Goal: Use online tool/utility: Utilize a website feature to perform a specific function

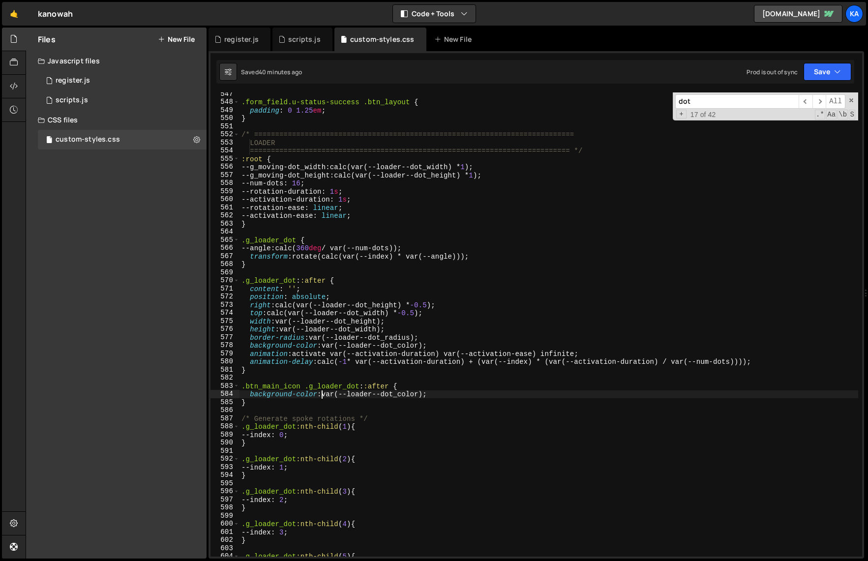
scroll to position [4439, 0]
click at [366, 326] on div ".form_field.u-status-success .btn_layout { padding : 0 1.25 em ; } /* =========…" at bounding box center [548, 330] width 618 height 480
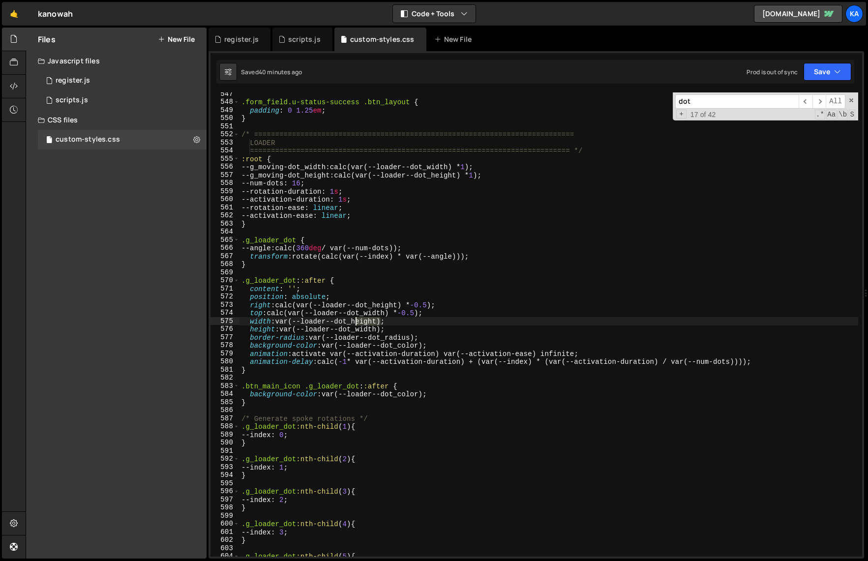
drag, startPoint x: 380, startPoint y: 321, endPoint x: 357, endPoint y: 321, distance: 23.6
click at [357, 321] on div ".form_field.u-status-success .btn_layout { padding : 0 1.25 em ; } /* =========…" at bounding box center [548, 330] width 618 height 480
click at [370, 331] on div ".form_field.u-status-success .btn_layout { padding : 0 1.25 em ; } /* =========…" at bounding box center [548, 330] width 618 height 480
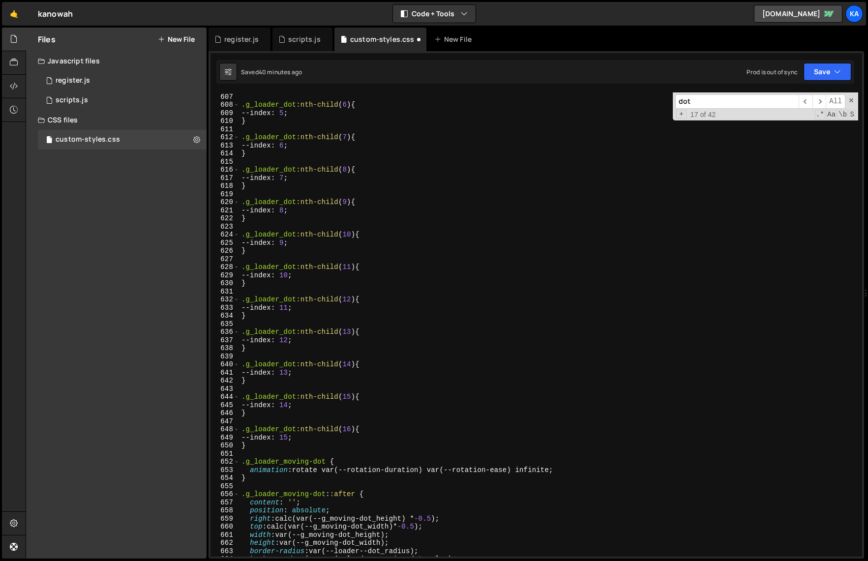
scroll to position [4924, 0]
click at [570, 470] on div ".g_loader_dot :nth-child ( 6 ) { --index : 5 ; } .g_loader_dot :nth-child ( 7 )…" at bounding box center [548, 331] width 618 height 480
type textarea "animation: rotate var(--rotation-duration) var(--rotation-ease) infinite;"
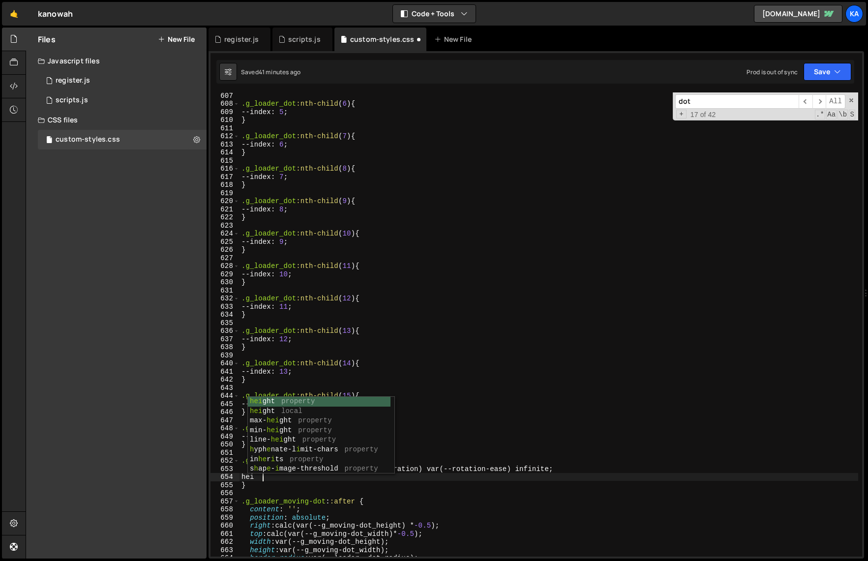
scroll to position [0, 1]
click at [269, 400] on div "heigh t property heigh t local [PERSON_NAME] t property min- heigh t property l…" at bounding box center [319, 445] width 143 height 96
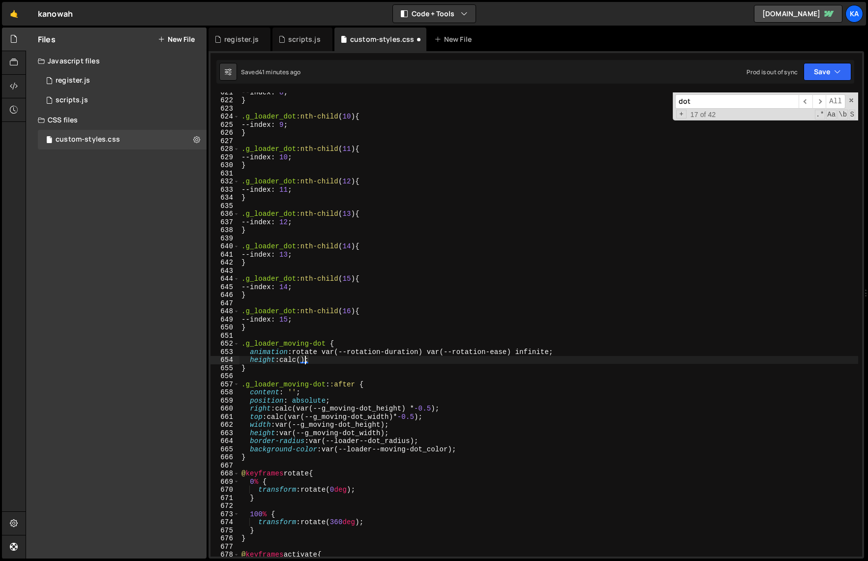
scroll to position [5125, 0]
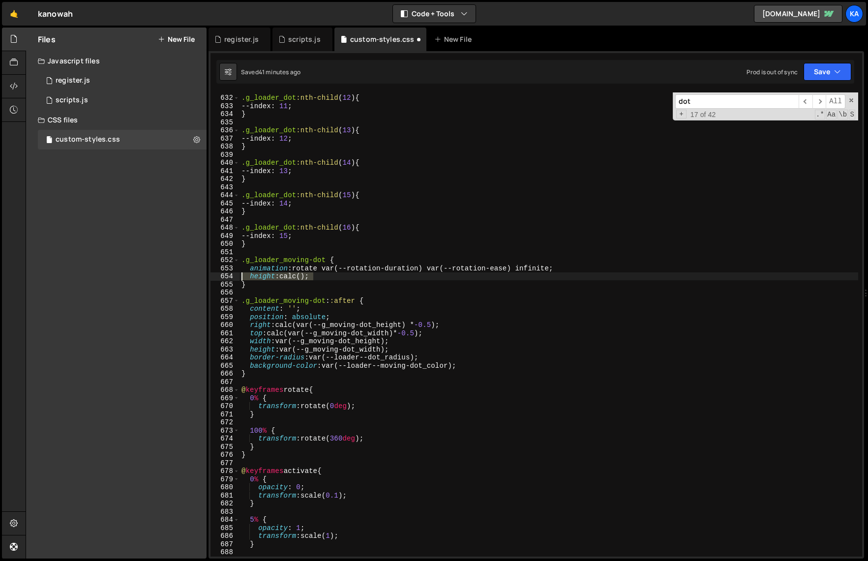
drag, startPoint x: 336, startPoint y: 275, endPoint x: 226, endPoint y: 275, distance: 110.1
click at [226, 275] on div "height: calc(; 631 632 633 634 635 636 637 638 639 640 641 642 643 644 645 646 …" at bounding box center [535, 324] width 651 height 464
type textarea "height: calc();"
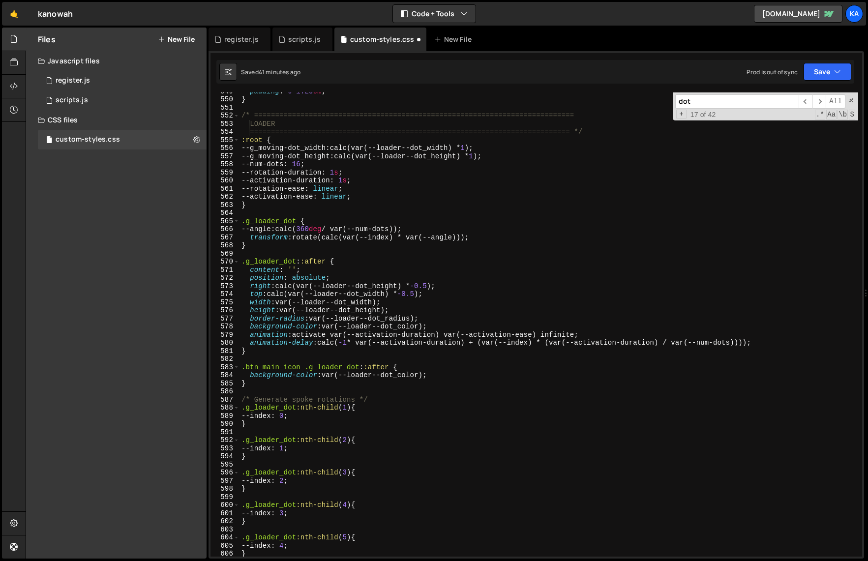
scroll to position [4454, 0]
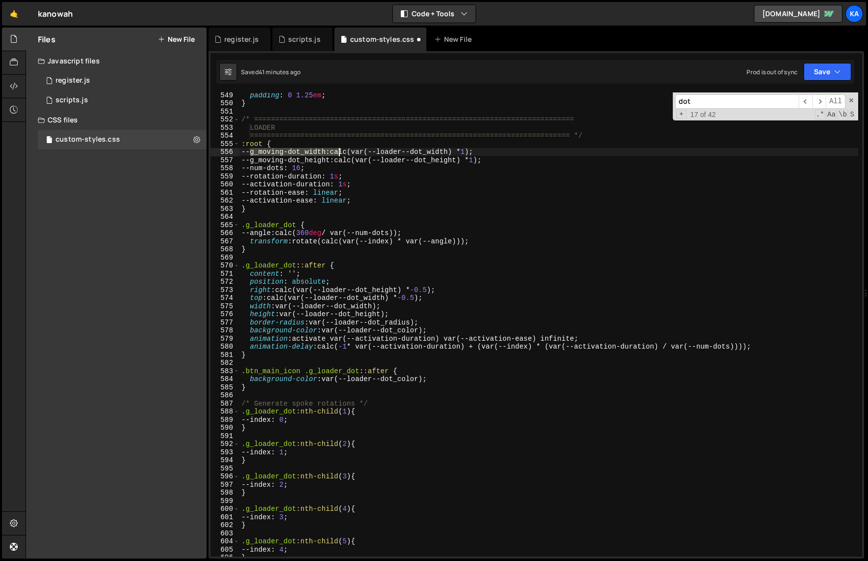
drag, startPoint x: 248, startPoint y: 152, endPoint x: 340, endPoint y: 148, distance: 91.5
click at [340, 148] on div "padding : 0 1.25 em ; } /* ====================================================…" at bounding box center [548, 331] width 618 height 480
type textarea "--g_moving-dot_width: calc(var(--loader--dot_width) * 1);"
type input "--g_moving-dot_width:"
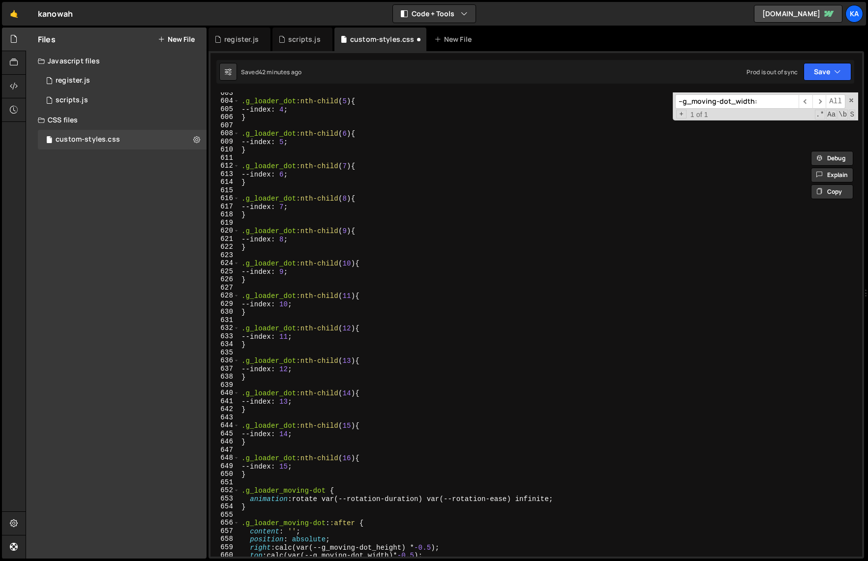
scroll to position [4963, 0]
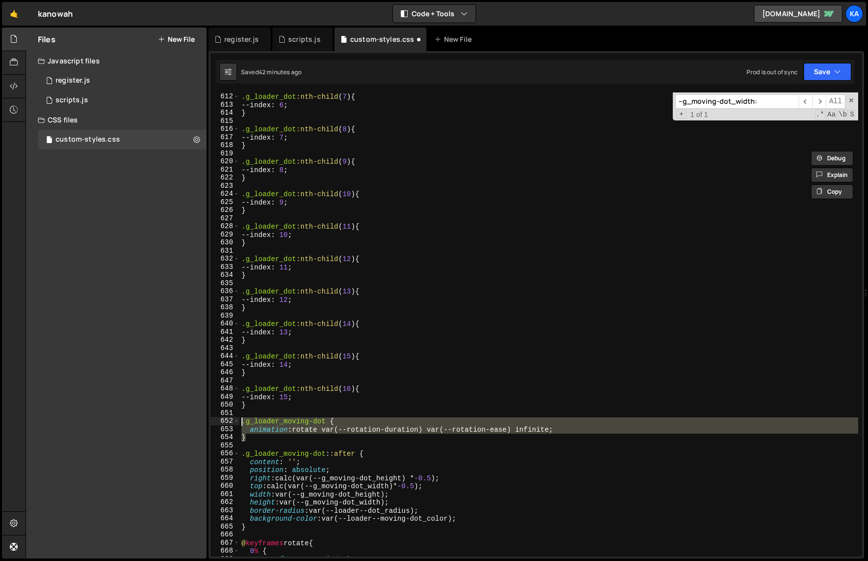
drag, startPoint x: 251, startPoint y: 436, endPoint x: 225, endPoint y: 422, distance: 29.9
click at [225, 422] on div "} 611 612 613 614 615 616 617 618 619 620 621 622 623 624 625 626 627 628 629 6…" at bounding box center [535, 324] width 651 height 464
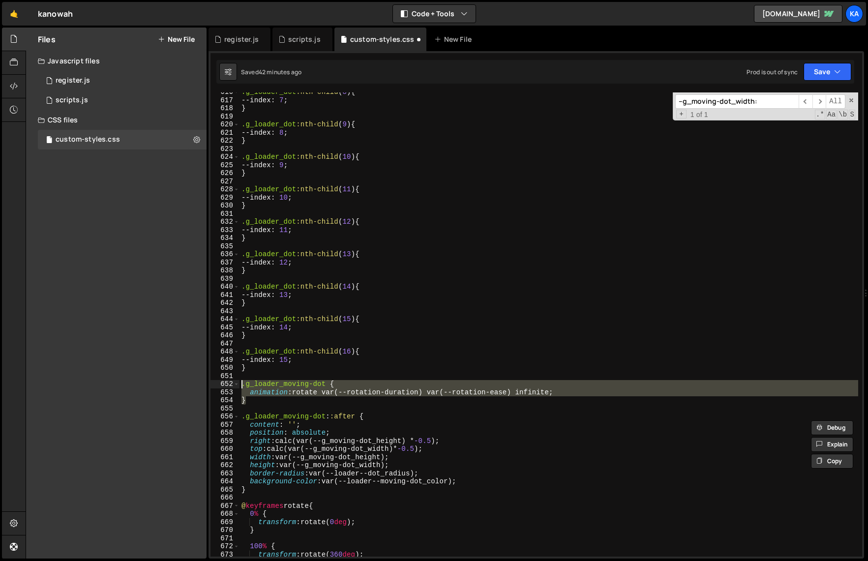
scroll to position [5000, 0]
click at [253, 490] on div ".g_loader_dot :nth-child ( 8 ) { --index : 7 ; } .g_loader_dot :nth-child ( 9 )…" at bounding box center [548, 328] width 618 height 480
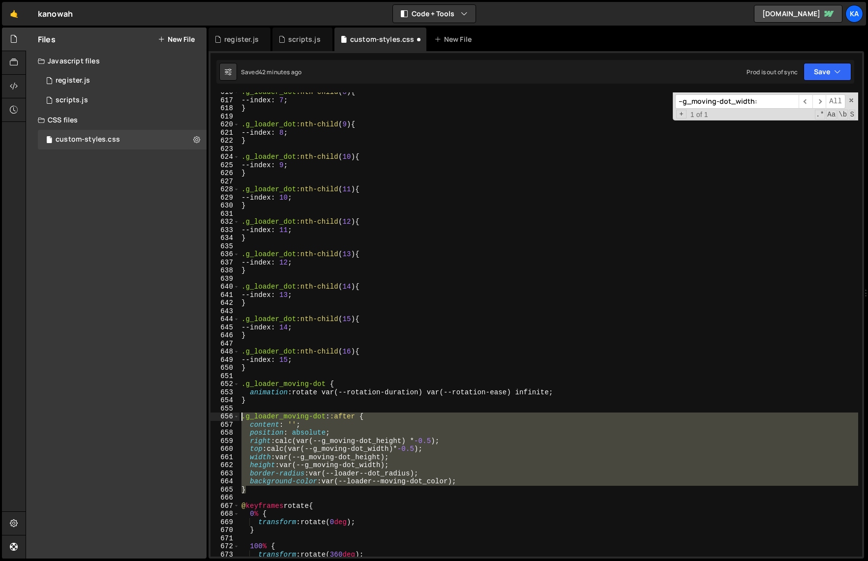
drag, startPoint x: 261, startPoint y: 492, endPoint x: 223, endPoint y: 417, distance: 83.8
click at [223, 417] on div "} 616 617 618 619 620 621 622 623 624 625 626 627 628 629 630 631 632 633 634 6…" at bounding box center [535, 324] width 651 height 464
type textarea ".g_loader_moving-dot::after { content: '';"
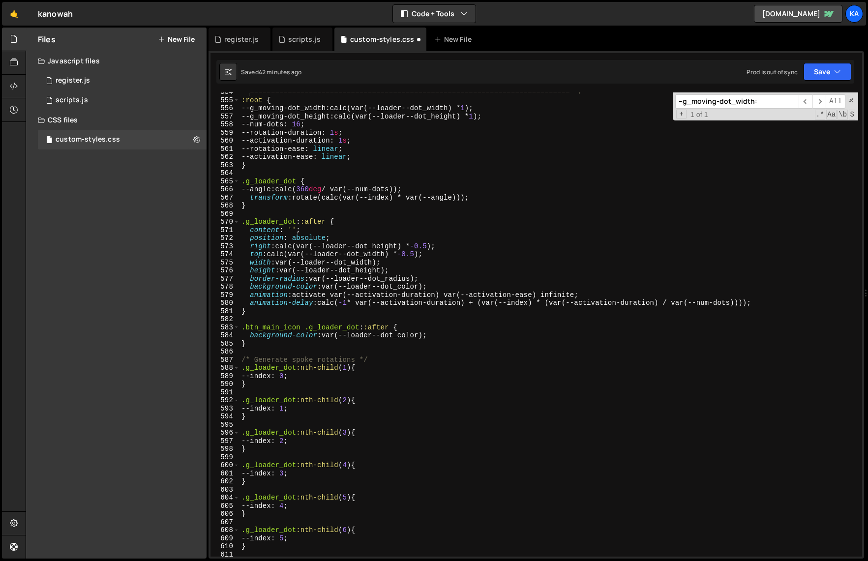
scroll to position [4488, 0]
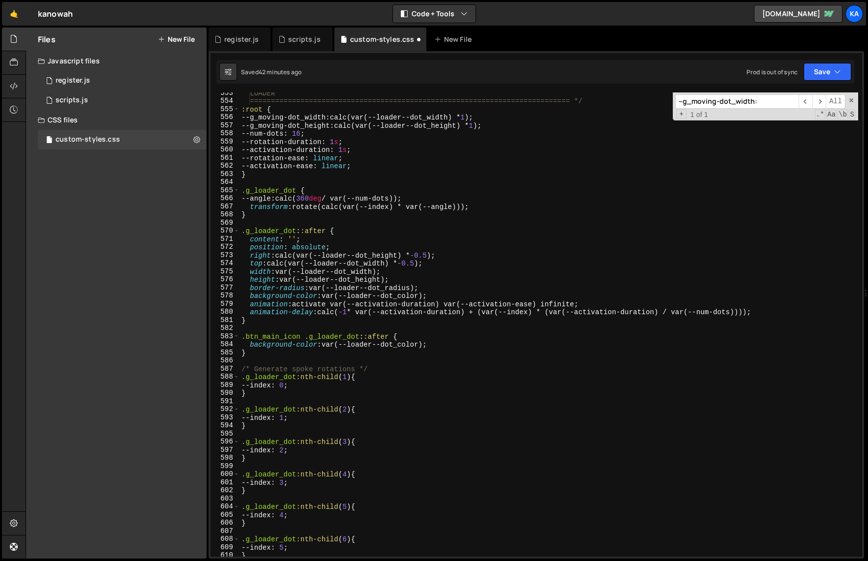
click at [258, 218] on div "LOADER ========================================================================…" at bounding box center [548, 329] width 618 height 480
type textarea "}"
click at [252, 175] on div "LOADER ========================================================================…" at bounding box center [548, 329] width 618 height 480
click at [258, 321] on div "LOADER ========================================================================…" at bounding box center [548, 329] width 618 height 480
click at [260, 325] on div "LOADER ========================================================================…" at bounding box center [548, 329] width 618 height 480
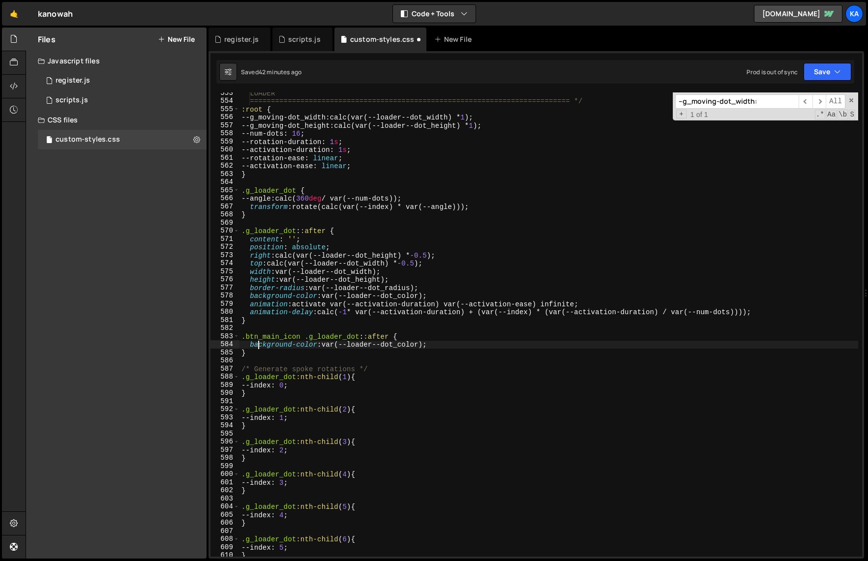
click at [260, 348] on div "LOADER ========================================================================…" at bounding box center [548, 329] width 618 height 480
click at [257, 353] on div "LOADER ========================================================================…" at bounding box center [548, 329] width 618 height 480
type textarea "}"
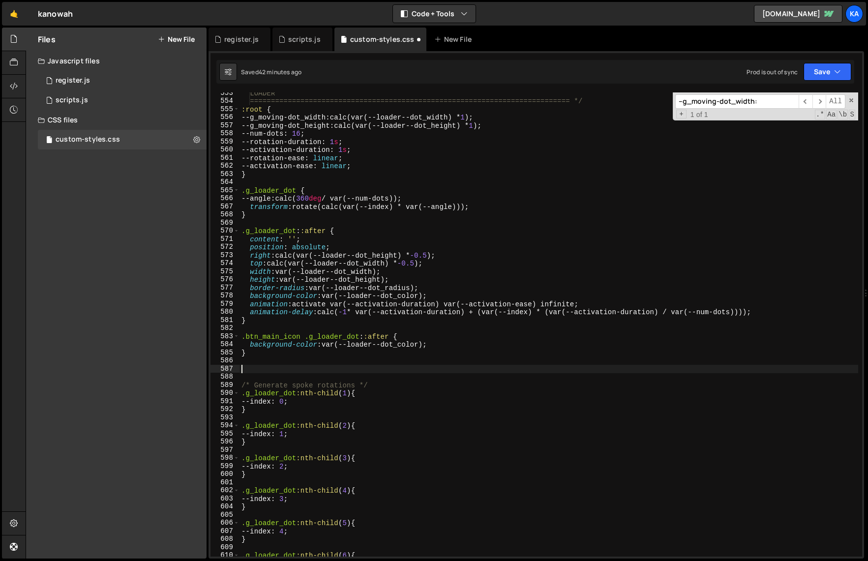
paste textarea "}"
type textarea "}"
click at [255, 322] on div "LOADER ========================================================================…" at bounding box center [548, 329] width 618 height 480
type textarea "}"
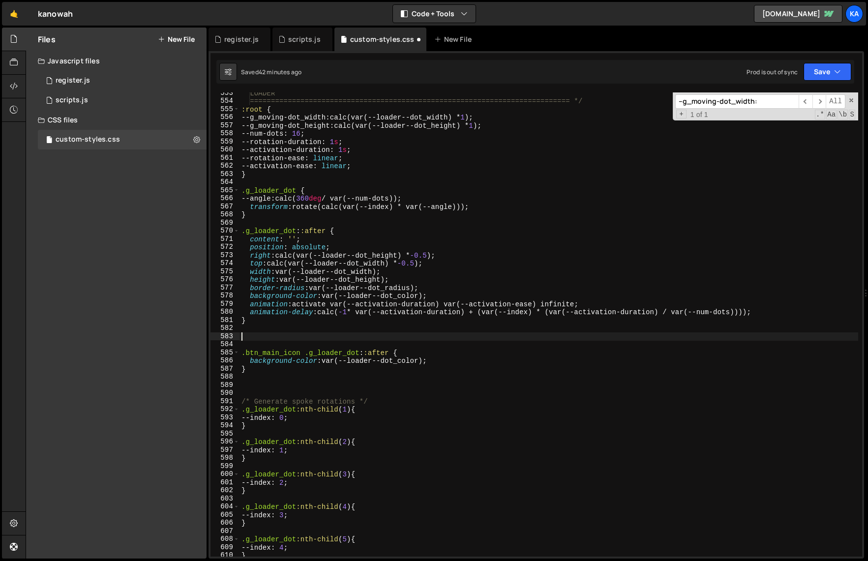
paste textarea "}"
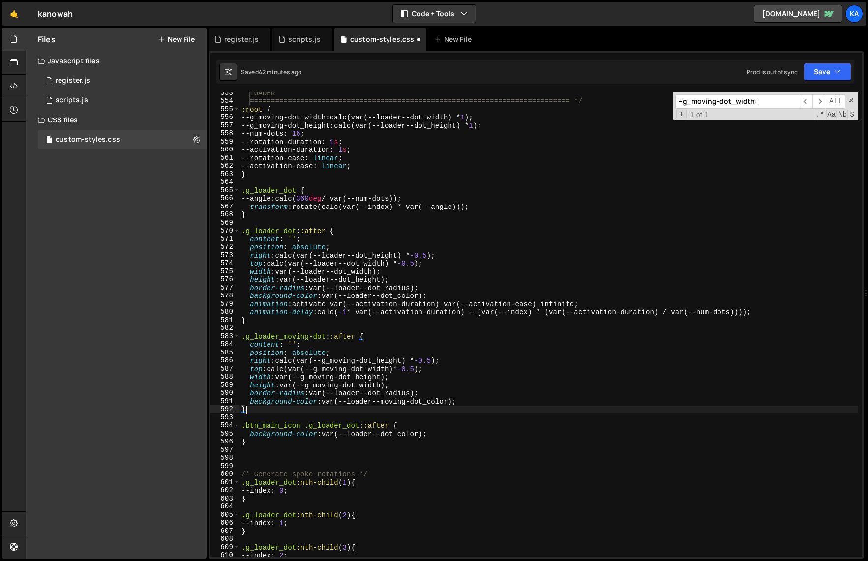
click at [481, 117] on div "LOADER ========================================================================…" at bounding box center [548, 329] width 618 height 480
click at [497, 92] on div "LOADER ========================================================================…" at bounding box center [548, 329] width 618 height 480
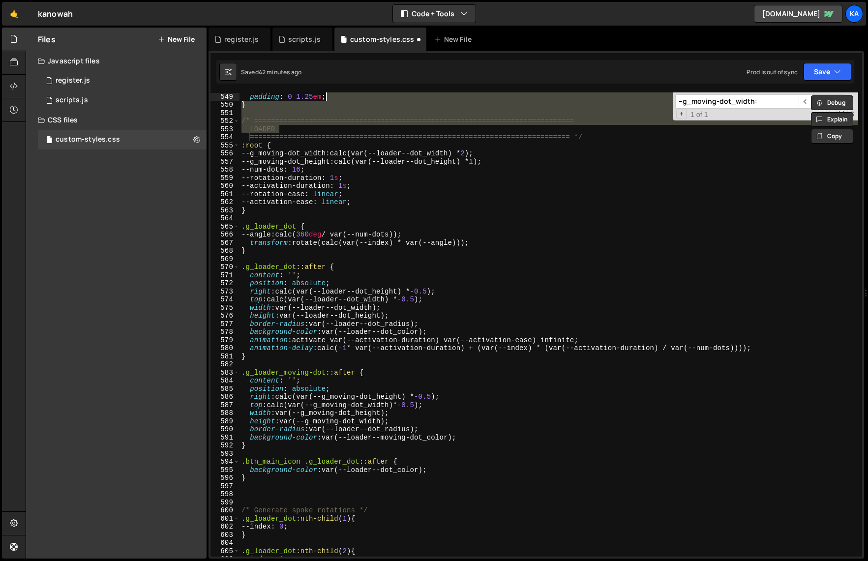
scroll to position [0, 5]
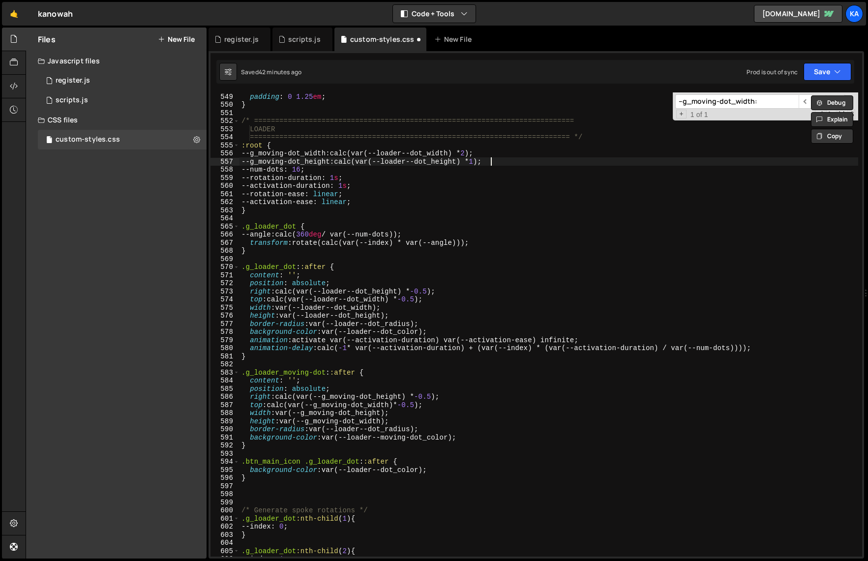
click at [492, 159] on div "padding : 0 1.25 em ; } /* ====================================================…" at bounding box center [548, 332] width 618 height 480
click at [528, 136] on div "padding : 0 1.25 em ; } /* ====================================================…" at bounding box center [548, 332] width 618 height 480
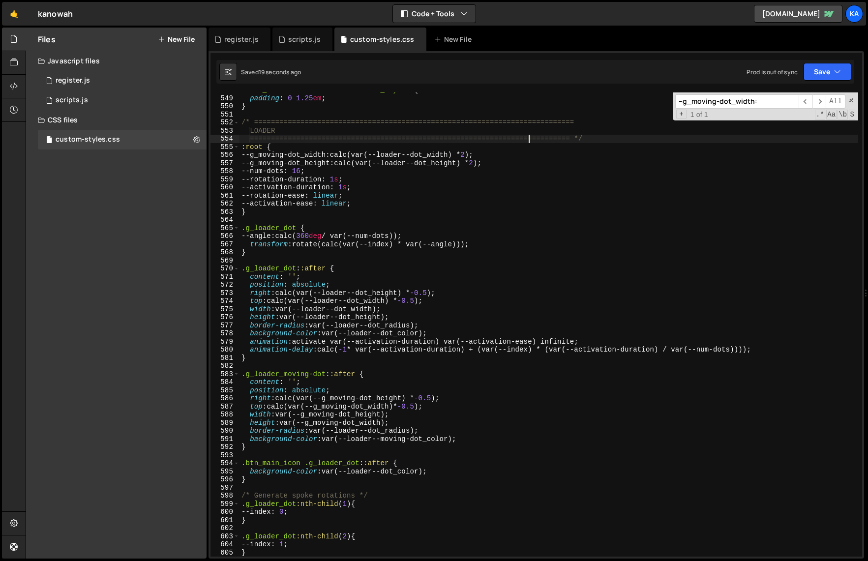
scroll to position [4441, 0]
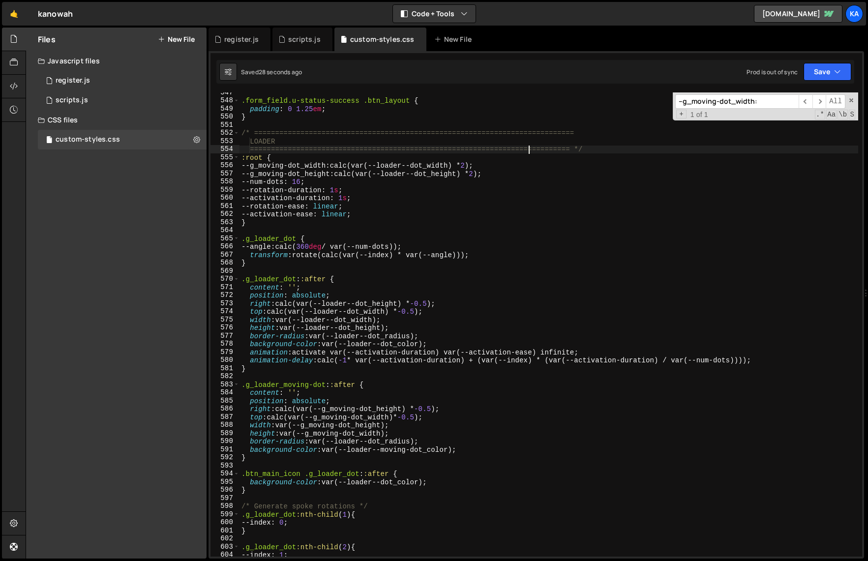
click at [377, 438] on div ".form_field.u-status-success .btn_layout { padding : 0 1.25 em ; } /* =========…" at bounding box center [548, 328] width 618 height 480
click at [376, 434] on div ".form_field.u-status-success .btn_layout { padding : 0 1.25 em ; } /* =========…" at bounding box center [548, 328] width 618 height 480
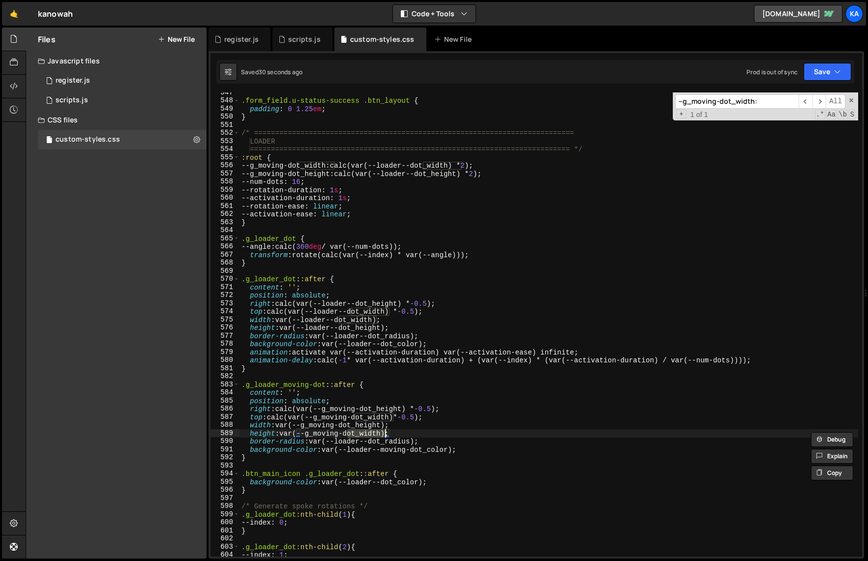
click at [384, 435] on div ".form_field.u-status-success .btn_layout { padding : 0 1.25 em ; } /* =========…" at bounding box center [548, 324] width 618 height 464
click at [380, 426] on div ".form_field.u-status-success .btn_layout { padding : 0 1.25 em ; } /* =========…" at bounding box center [548, 328] width 618 height 480
click at [470, 430] on div ".form_field.u-status-success .btn_layout { padding : 0 1.25 em ; } /* =========…" at bounding box center [548, 328] width 618 height 480
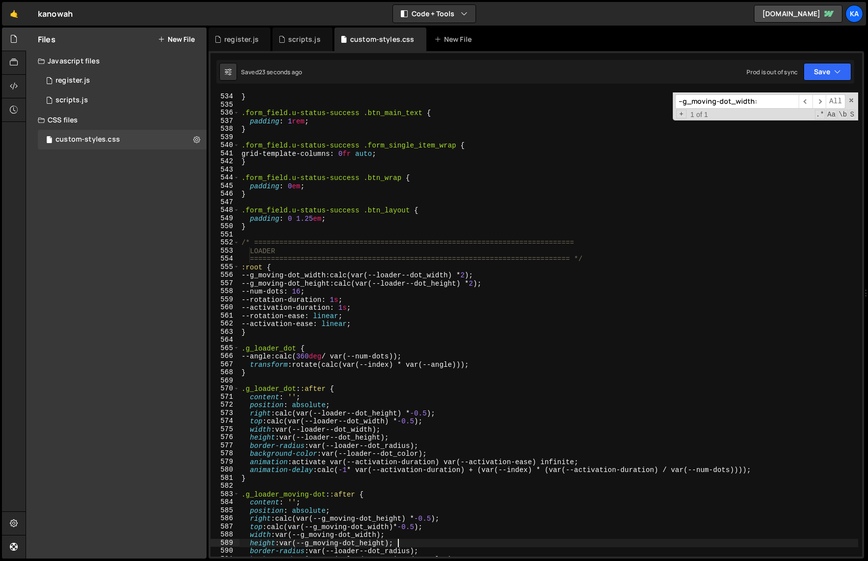
scroll to position [4342, 0]
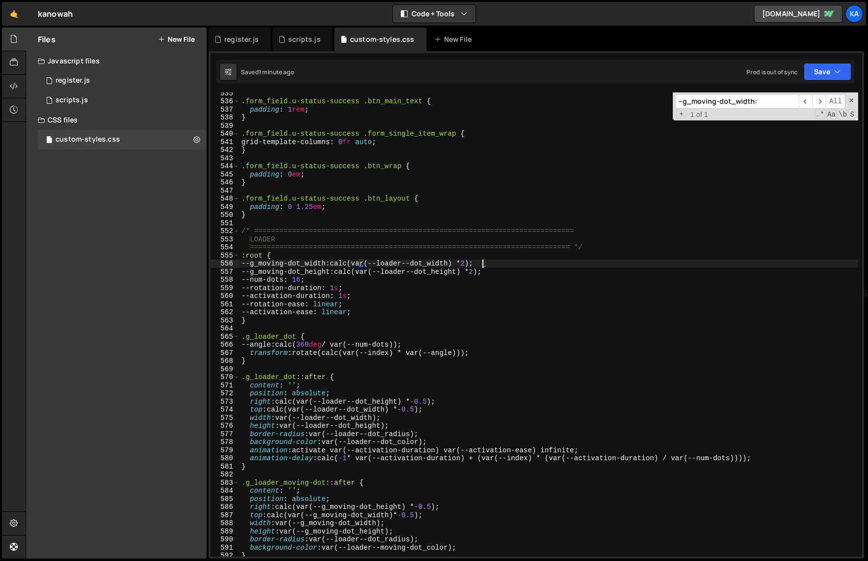
click at [480, 262] on div ".form_field.u-status-success .btn_main_text { padding : 1 rem ; } .form_field.u…" at bounding box center [548, 329] width 618 height 480
click at [500, 243] on div ".form_field.u-status-success .btn_main_text { padding : 1 rem ; } .form_field.u…" at bounding box center [548, 329] width 618 height 480
click at [492, 270] on div ".form_field.u-status-success .btn_main_text { padding : 1 rem ; } .form_field.u…" at bounding box center [548, 329] width 618 height 480
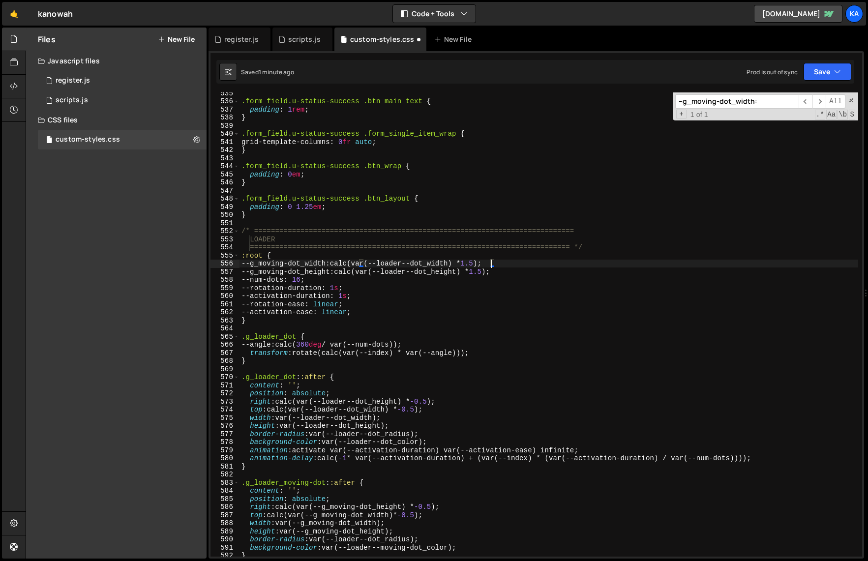
click at [491, 266] on div ".form_field.u-status-success .btn_main_text { padding : 1 rem ; } .form_field.u…" at bounding box center [548, 329] width 618 height 480
click at [547, 242] on div ".form_field.u-status-success .btn_main_text { padding : 1 rem ; } .form_field.u…" at bounding box center [548, 329] width 618 height 480
click at [523, 264] on div ".form_field.u-status-success .btn_main_text { padding : 1 rem ; } .form_field.u…" at bounding box center [548, 329] width 618 height 480
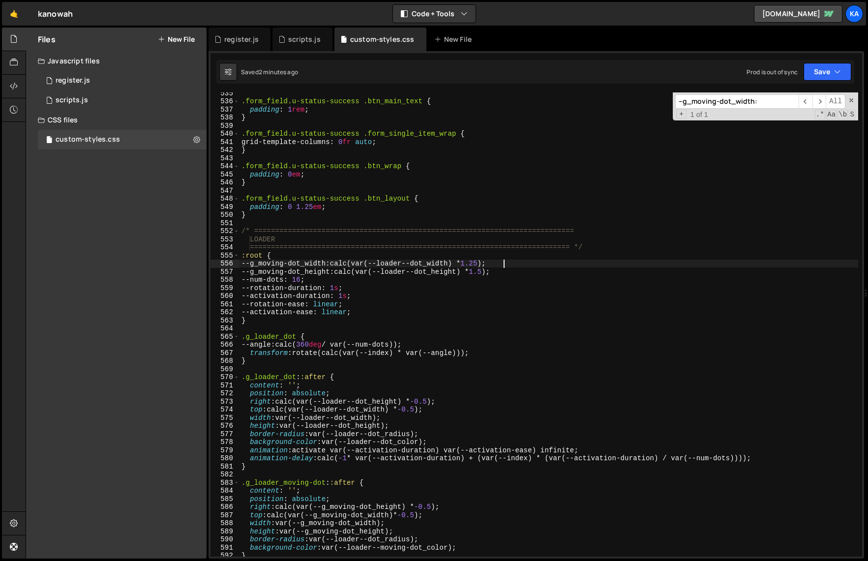
click at [496, 274] on div ".form_field.u-status-success .btn_main_text { padding : 1 rem ; } .form_field.u…" at bounding box center [548, 329] width 618 height 480
click at [493, 265] on div ".form_field.u-status-success .btn_main_text { padding : 1 rem ; } .form_field.u…" at bounding box center [548, 329] width 618 height 480
click at [495, 273] on div ".form_field.u-status-success .btn_main_text { padding : 1 rem ; } .form_field.u…" at bounding box center [548, 329] width 618 height 480
click at [570, 234] on div ".form_field.u-status-success .btn_main_text { padding : 1 rem ; } .form_field.u…" at bounding box center [548, 329] width 618 height 480
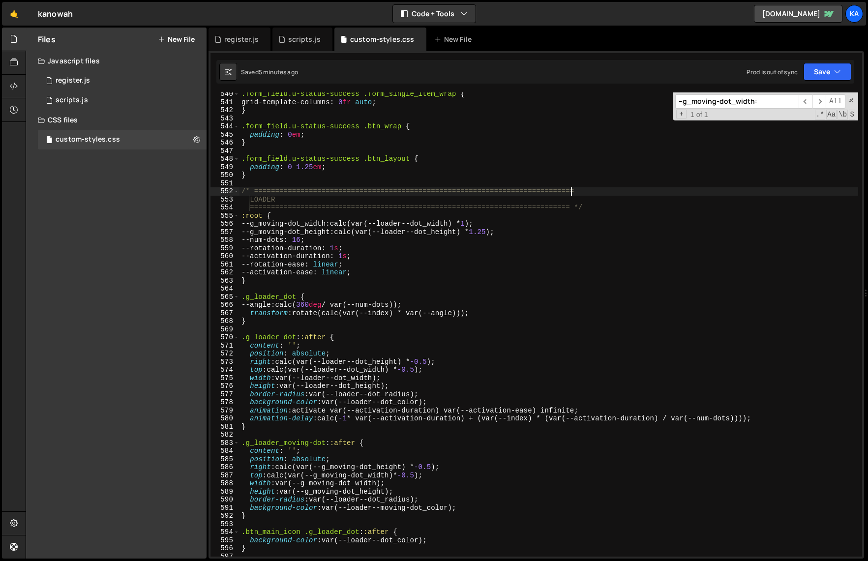
scroll to position [4400, 0]
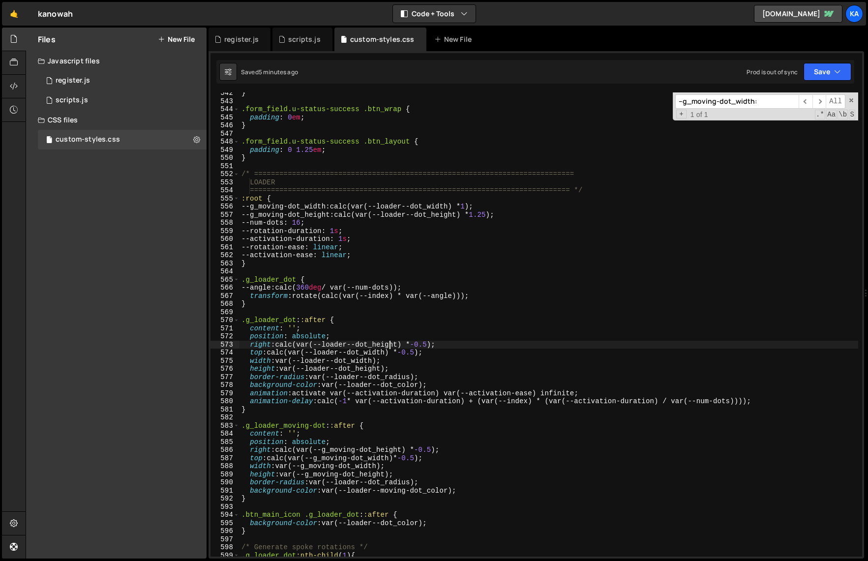
click at [388, 348] on div "} .form_field.u-status-success .btn_wrap { padding : 0 em ; } .form_field.u-sta…" at bounding box center [548, 329] width 618 height 480
click at [387, 353] on div "} .form_field.u-status-success .btn_wrap { padding : 0 em ; } .form_field.u-sta…" at bounding box center [548, 329] width 618 height 480
click at [527, 332] on div "} .form_field.u-status-success .btn_wrap { padding : 0 em ; } .form_field.u-sta…" at bounding box center [548, 329] width 618 height 480
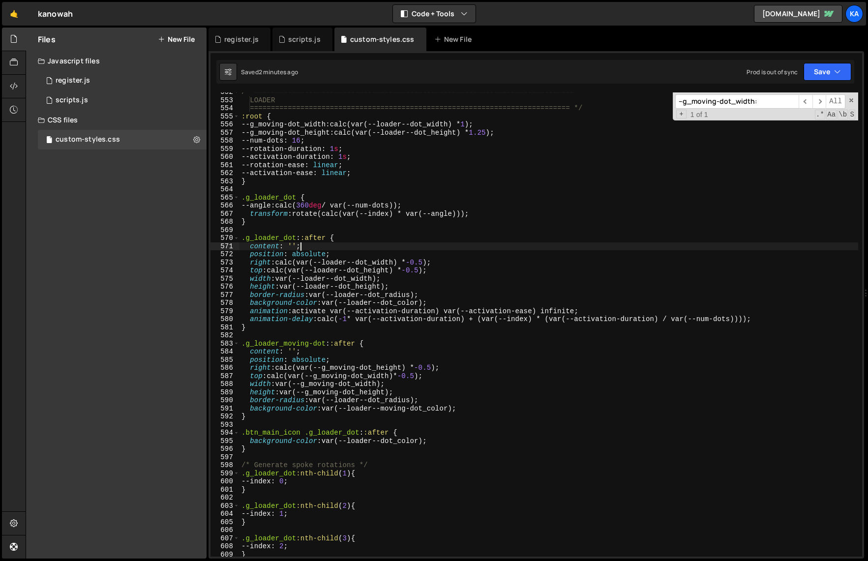
scroll to position [4527, 0]
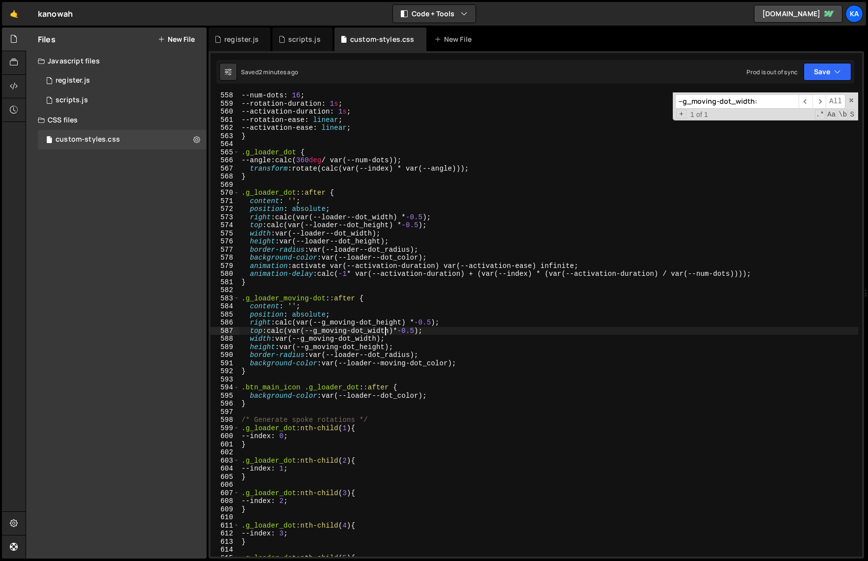
click at [383, 332] on div "--num-dots : 16 ; --rotation-duration : 1 s ; --activation-duration : 1 s ; --r…" at bounding box center [548, 331] width 618 height 480
click at [393, 333] on div "--num-dots : 16 ; --rotation-duration : 1 s ; --activation-duration : 1 s ; --r…" at bounding box center [548, 324] width 618 height 464
click at [379, 343] on div "--num-dots : 16 ; --rotation-duration : 1 s ; --activation-duration : 1 s ; --r…" at bounding box center [548, 331] width 618 height 480
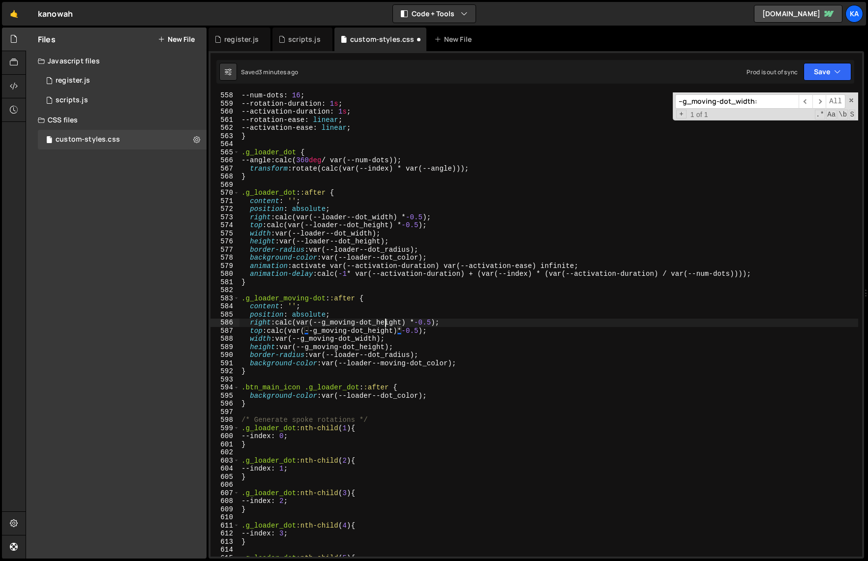
click at [387, 323] on div "--num-dots : 16 ; --rotation-duration : 1 s ; --activation-duration : 1 s ; --r…" at bounding box center [548, 331] width 618 height 480
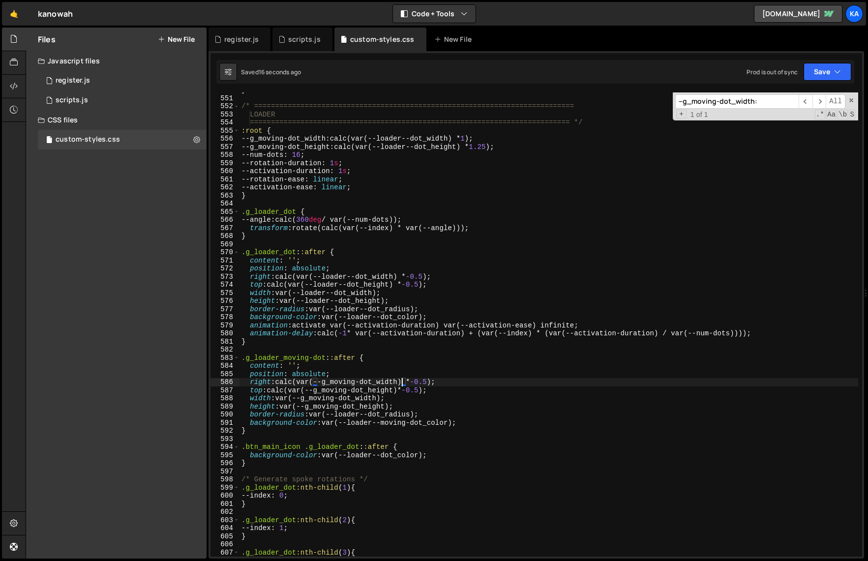
scroll to position [4462, 0]
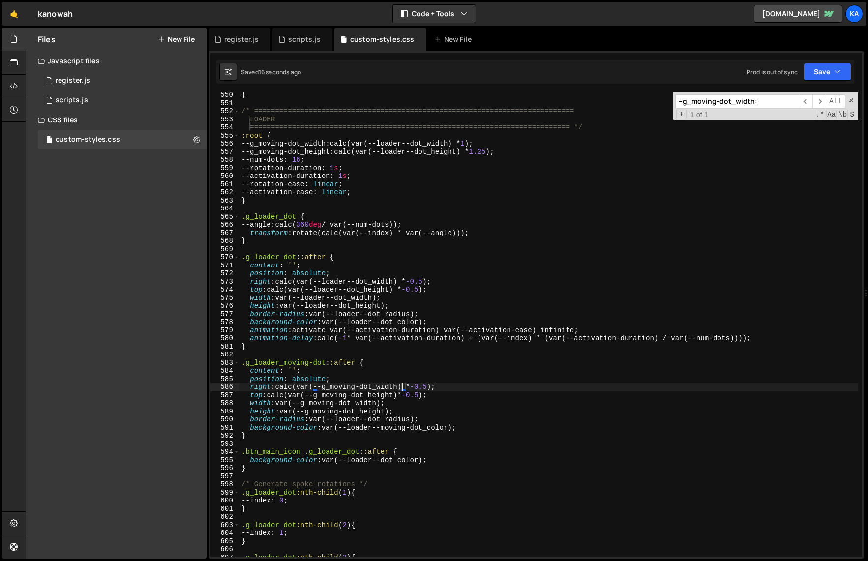
click at [500, 152] on div "} /* ==========================================================================…" at bounding box center [548, 331] width 618 height 480
click at [572, 136] on div "} /* ==========================================================================…" at bounding box center [548, 331] width 618 height 480
click at [513, 219] on div "} /* ==========================================================================…" at bounding box center [548, 331] width 618 height 480
type textarea ".g_loader_dot {"
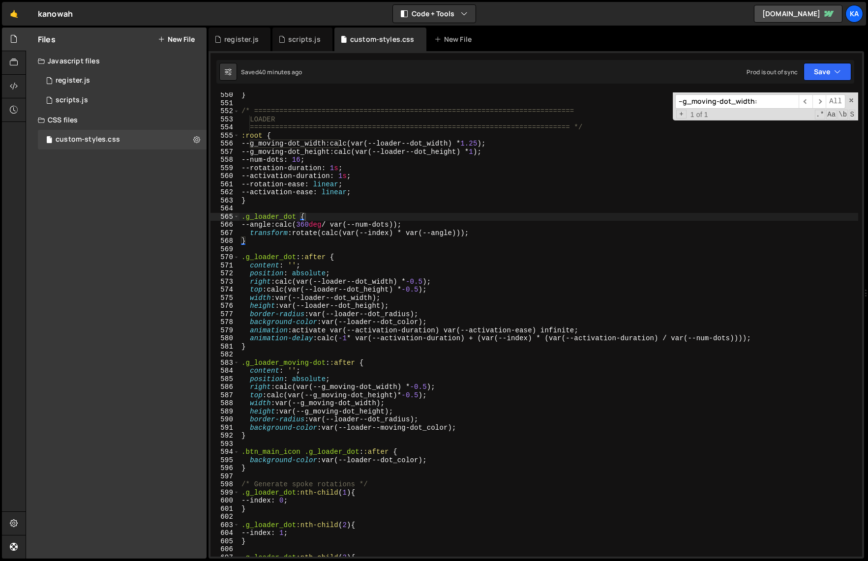
paste input "--_theme---text"
click at [686, 101] on input "--_theme---text:" at bounding box center [736, 101] width 123 height 14
click at [747, 103] on input "theme---text:" at bounding box center [736, 101] width 123 height 14
click at [735, 108] on input "theme---text" at bounding box center [736, 101] width 123 height 14
drag, startPoint x: 737, startPoint y: 101, endPoint x: 702, endPoint y: 101, distance: 34.9
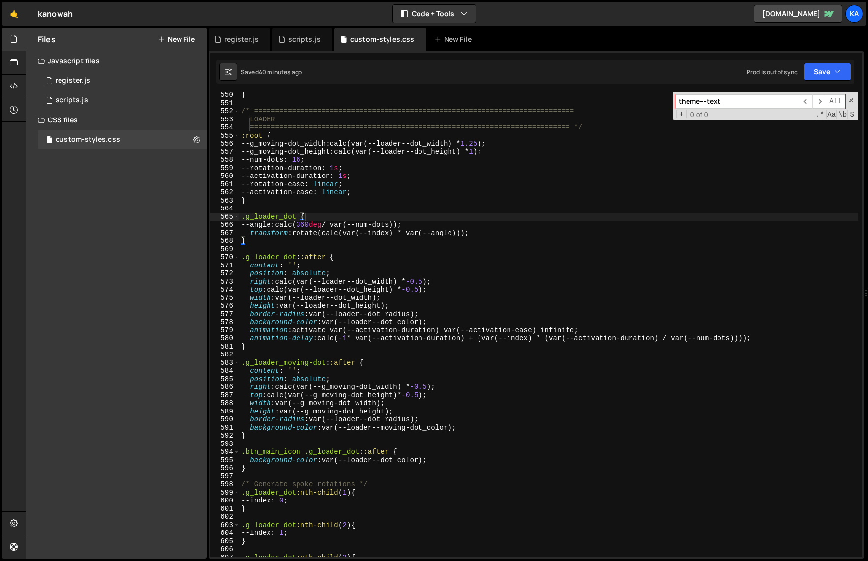
click at [702, 101] on input "theme---text" at bounding box center [736, 101] width 123 height 14
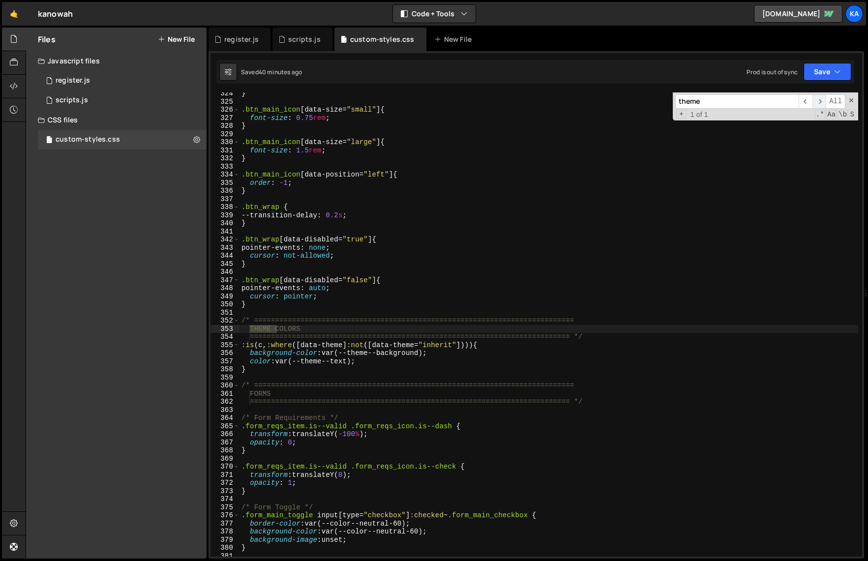
click at [816, 101] on span "​" at bounding box center [819, 101] width 14 height 14
drag, startPoint x: 718, startPoint y: 103, endPoint x: 606, endPoint y: 101, distance: 111.6
click at [606, 101] on div "} .btn_main_icon [ data-size = " small " ] { font-size : 0.75 rem ; } .btn_main…" at bounding box center [548, 324] width 618 height 464
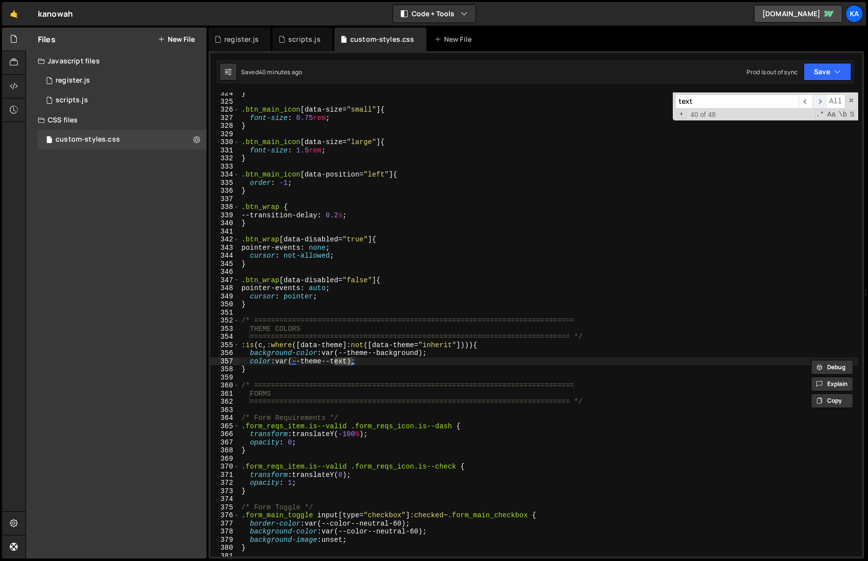
type input "text"
click at [821, 101] on span "​" at bounding box center [819, 101] width 14 height 14
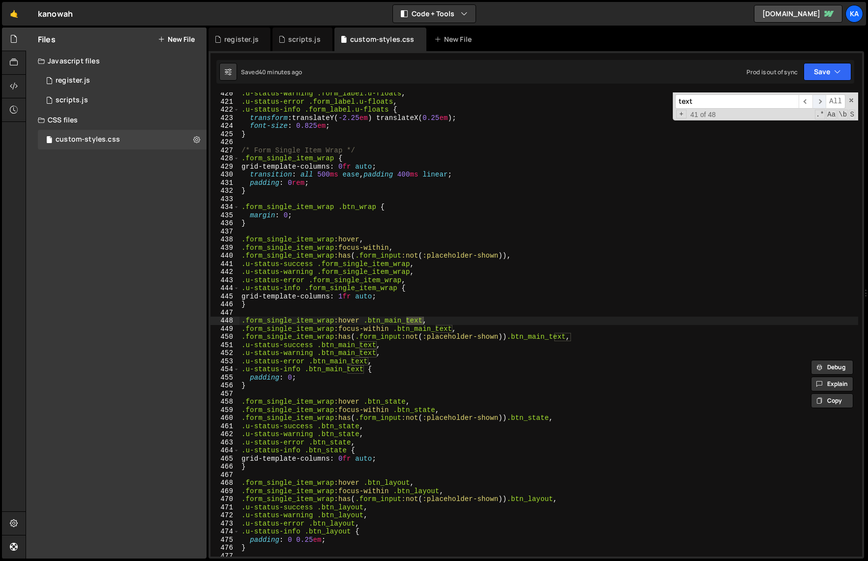
click at [821, 101] on span "​" at bounding box center [819, 101] width 14 height 14
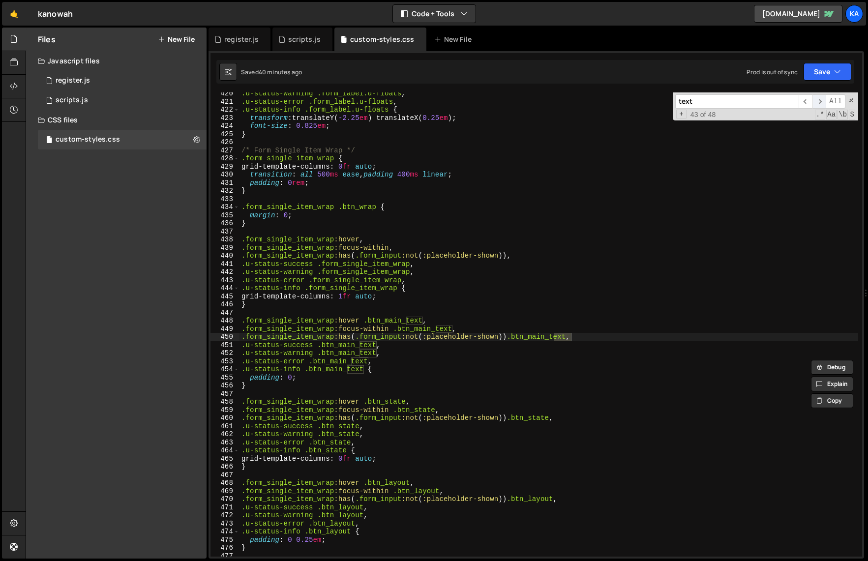
click at [821, 101] on span "​" at bounding box center [819, 101] width 14 height 14
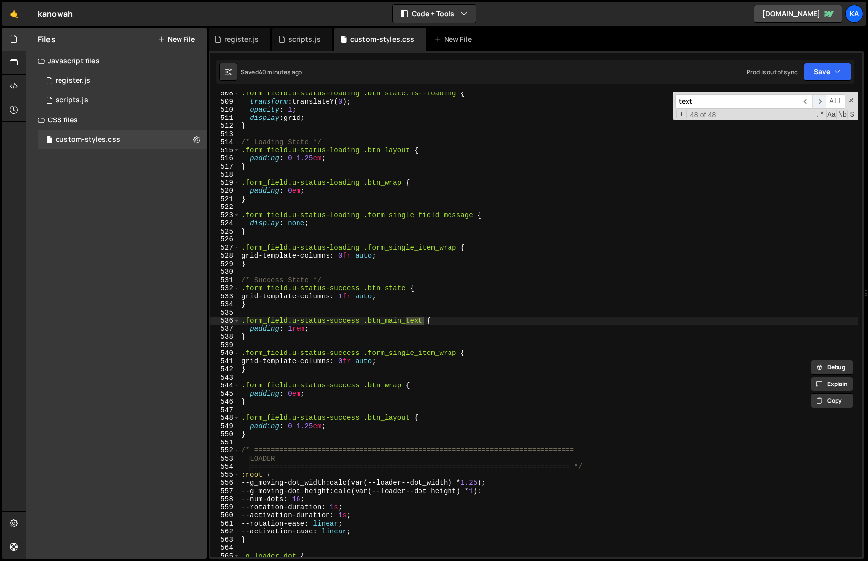
click at [821, 101] on span "​" at bounding box center [819, 101] width 14 height 14
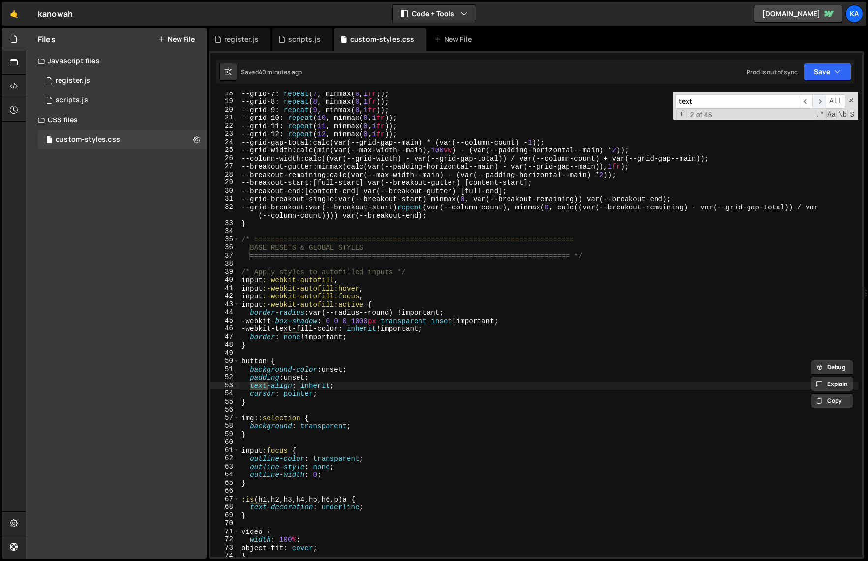
click at [821, 101] on span "​" at bounding box center [819, 101] width 14 height 14
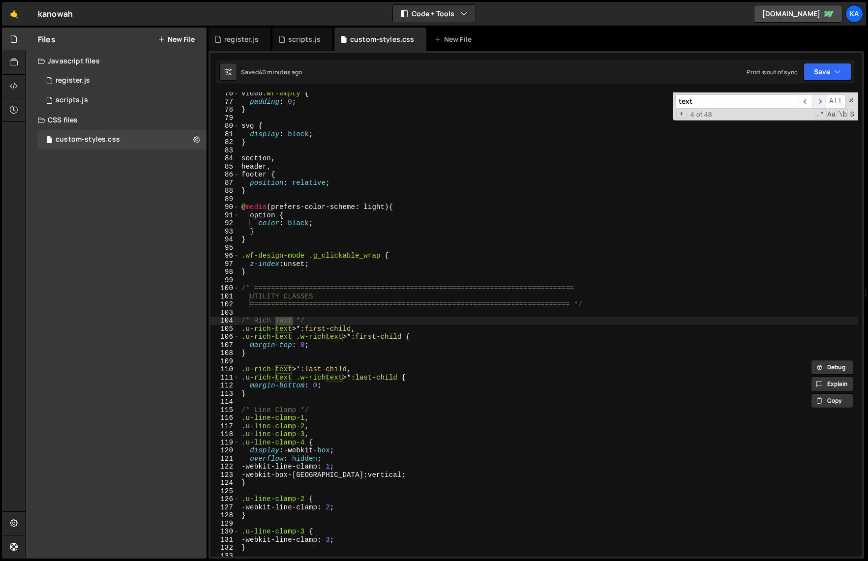
click at [821, 101] on span "​" at bounding box center [819, 101] width 14 height 14
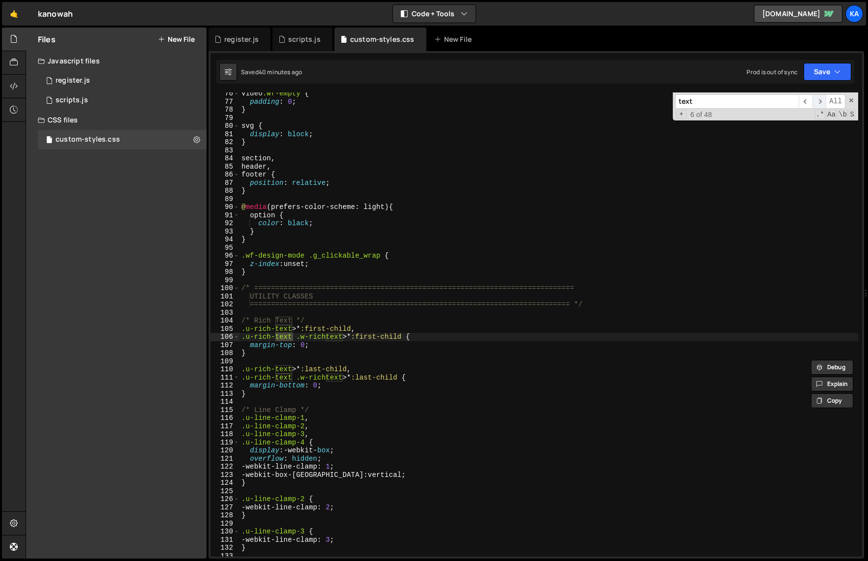
click at [821, 101] on span "​" at bounding box center [819, 101] width 14 height 14
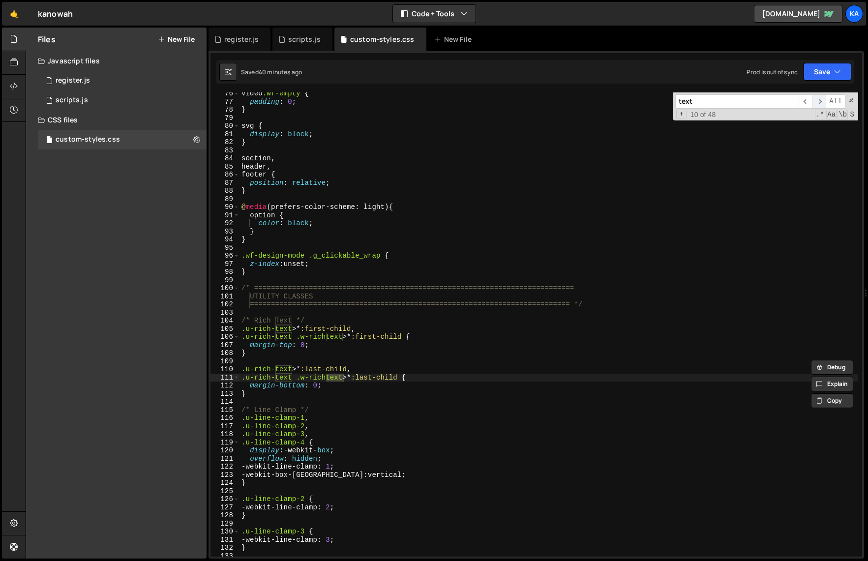
click at [821, 101] on span "​" at bounding box center [819, 101] width 14 height 14
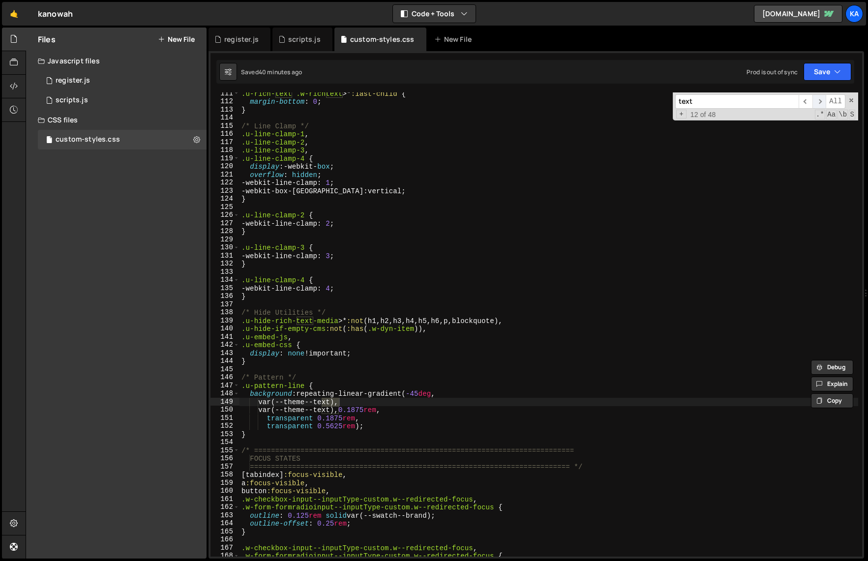
click at [821, 101] on span "​" at bounding box center [819, 101] width 14 height 14
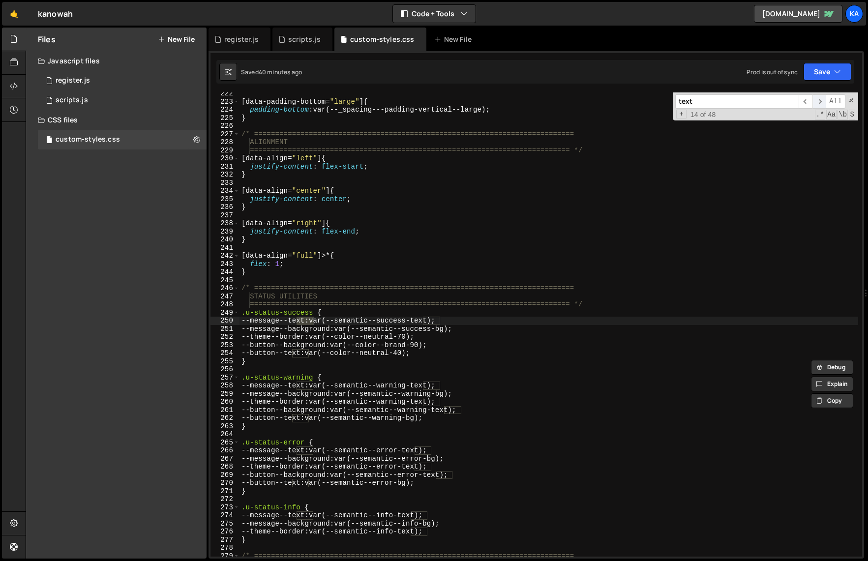
click at [821, 101] on span "​" at bounding box center [819, 101] width 14 height 14
click at [807, 100] on span "​" at bounding box center [805, 101] width 14 height 14
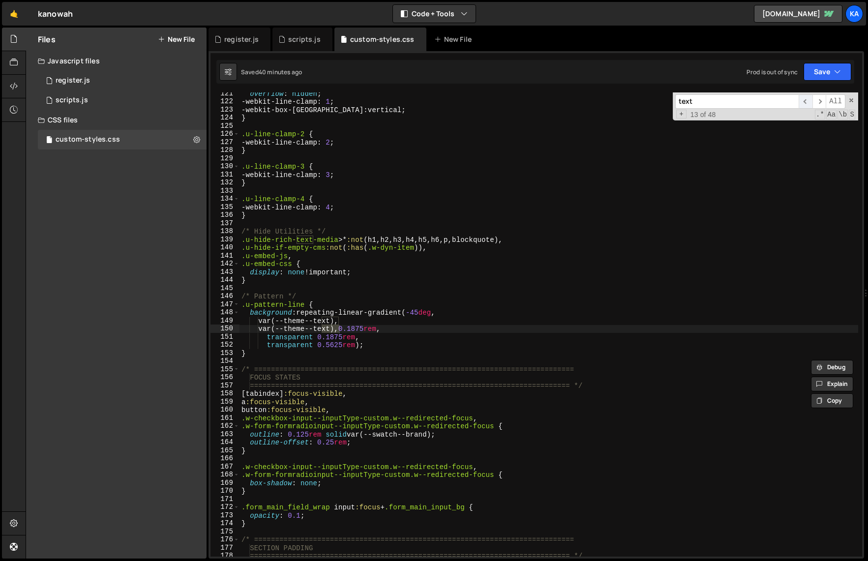
scroll to position [985, 0]
click at [306, 327] on div "overflow : hidden ; -webkit-line-clamp : 1 ; -webkit-box-orient : vertical ; } …" at bounding box center [548, 329] width 618 height 480
drag, startPoint x: 338, startPoint y: 320, endPoint x: 284, endPoint y: 320, distance: 54.6
click at [283, 320] on div "overflow : hidden ; -webkit-line-clamp : 1 ; -webkit-box-orient : vertical ; } …" at bounding box center [548, 329] width 618 height 480
paste textarea "--_theme---text:"
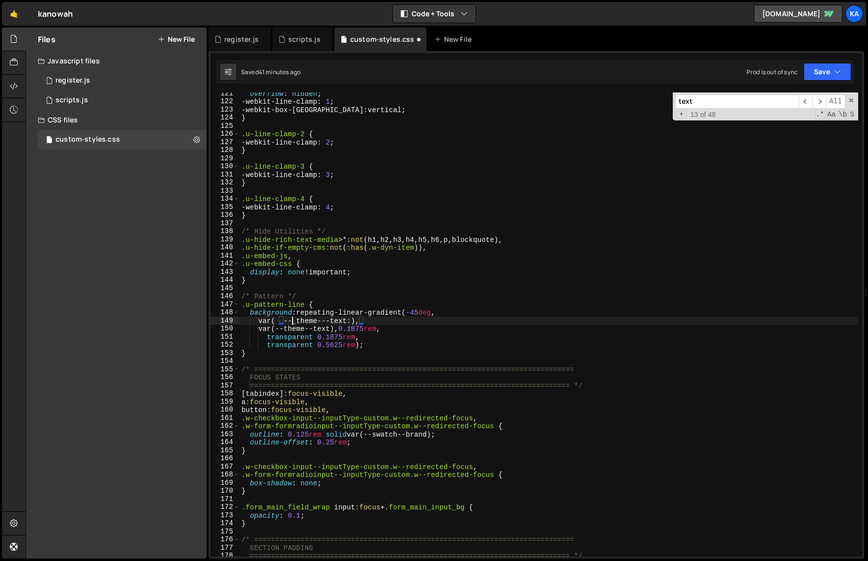
click at [292, 320] on div "overflow : hidden ; -webkit-line-clamp : 1 ; -webkit-box-orient : vertical ; } …" at bounding box center [548, 329] width 618 height 480
click at [353, 318] on div "overflow : hidden ; -webkit-line-clamp : 1 ; -webkit-box-orient : vertical ; } …" at bounding box center [548, 329] width 618 height 480
drag, startPoint x: 337, startPoint y: 329, endPoint x: 285, endPoint y: 328, distance: 52.1
click at [285, 329] on div "overflow : hidden ; -webkit-line-clamp : 1 ; -webkit-box-orient : vertical ; } …" at bounding box center [548, 329] width 618 height 480
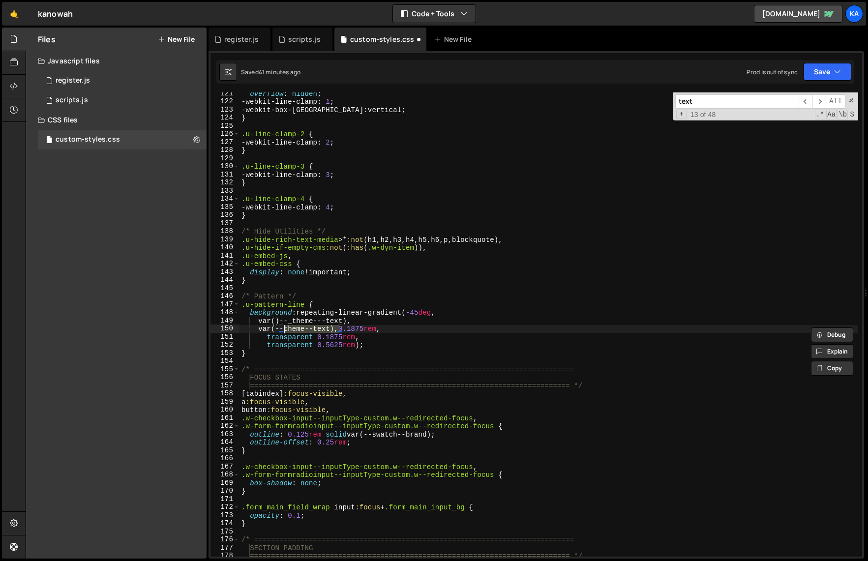
paste textarea "--_theme---text:"
click at [292, 328] on div "overflow : hidden ; -webkit-line-clamp : 1 ; -webkit-box-orient : vertical ; } …" at bounding box center [548, 329] width 618 height 480
click at [354, 326] on div "overflow : hidden ; -webkit-line-clamp : 1 ; -webkit-box-orient : vertical ; } …" at bounding box center [548, 329] width 618 height 480
click at [390, 338] on div "overflow : hidden ; -webkit-line-clamp : 1 ; -webkit-box-orient : vertical ; } …" at bounding box center [548, 329] width 618 height 480
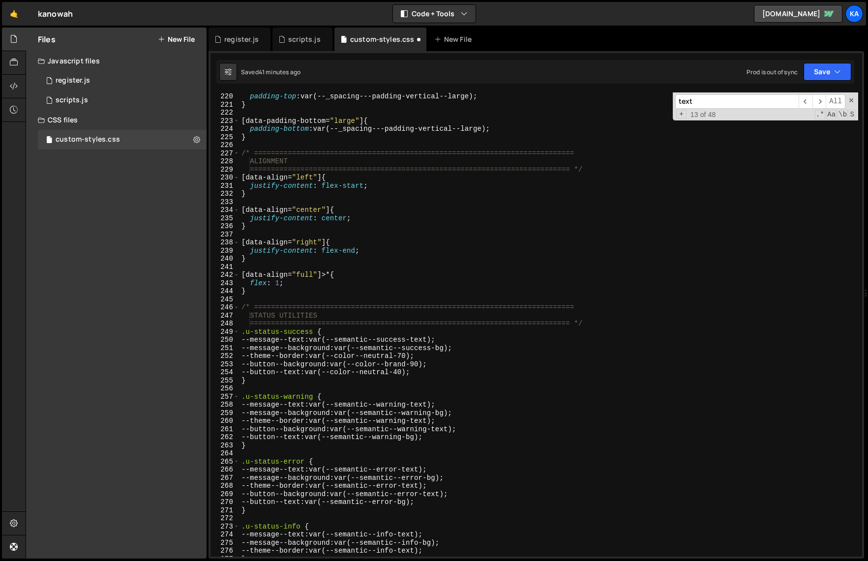
scroll to position [1827, 0]
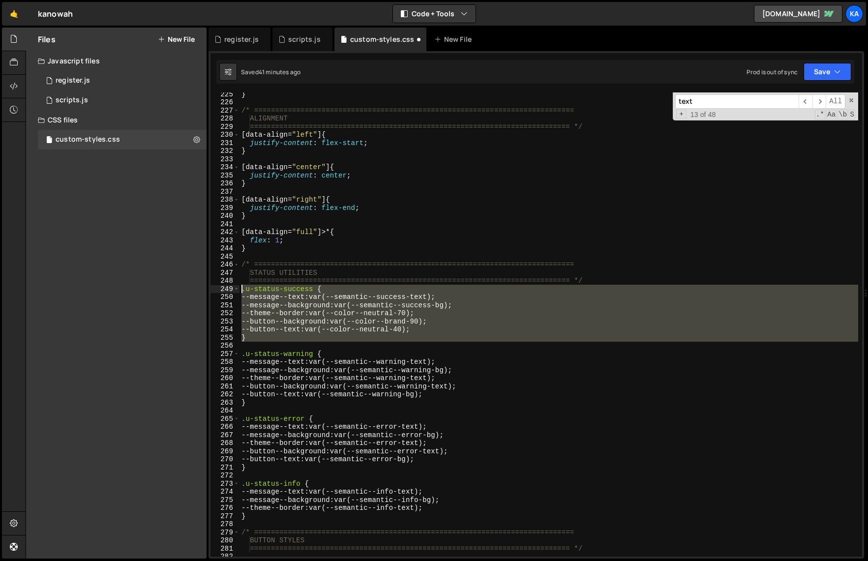
drag, startPoint x: 254, startPoint y: 342, endPoint x: 218, endPoint y: 291, distance: 62.7
click at [218, 291] on div "transparent 0.1875rem, 225 226 227 228 229 230 231 232 233 234 235 236 237 238 …" at bounding box center [535, 324] width 651 height 464
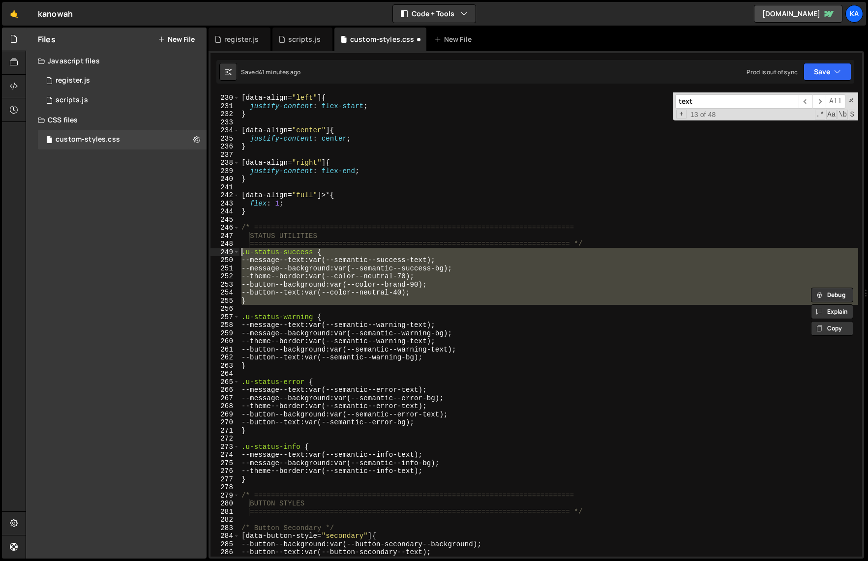
scroll to position [1875, 0]
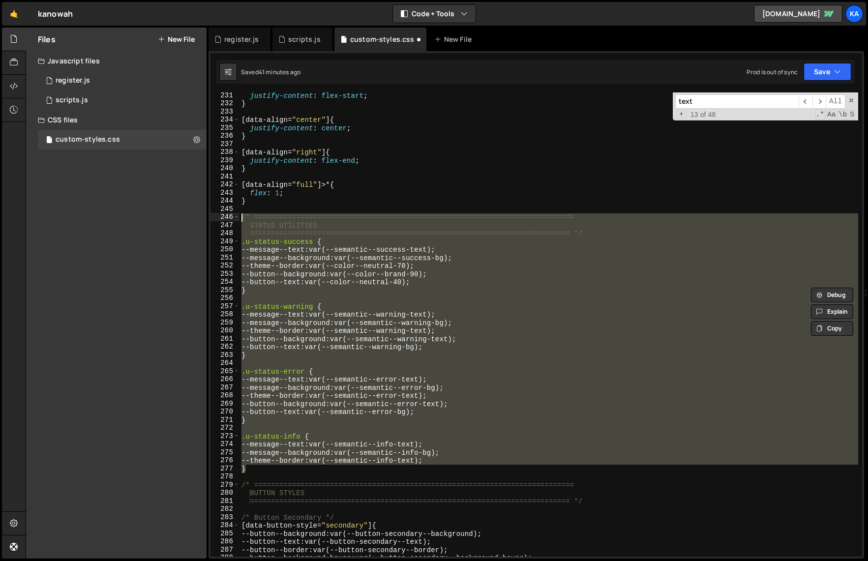
drag, startPoint x: 260, startPoint y: 472, endPoint x: 183, endPoint y: 216, distance: 266.7
click at [183, 216] on div "Files New File Javascript files 1 register.js 0 1 scripts.js 0 CSS files custom…" at bounding box center [447, 293] width 842 height 531
type textarea "/* ============================================================================…"
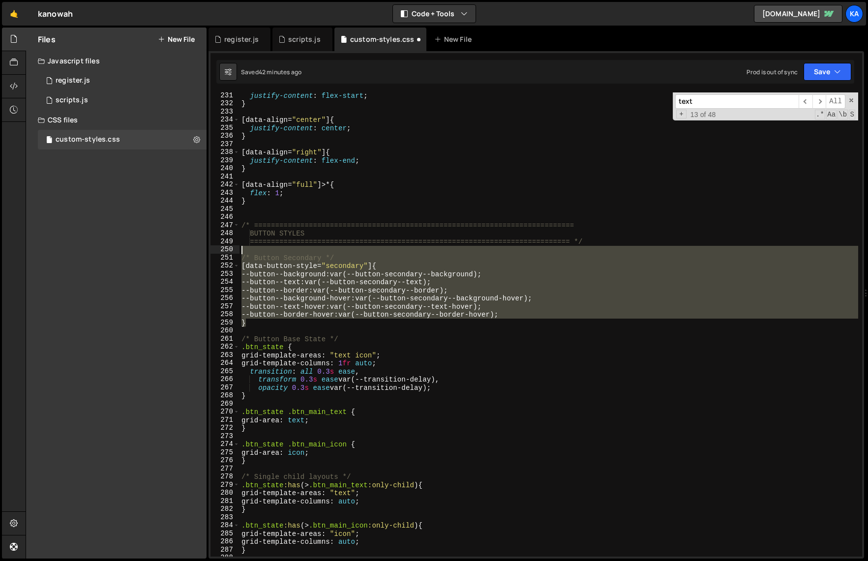
drag, startPoint x: 263, startPoint y: 323, endPoint x: 207, endPoint y: 251, distance: 91.1
click at [207, 251] on div "Files New File Javascript files 1 register.js 0 1 scripts.js 0 CSS files custom…" at bounding box center [447, 293] width 842 height 531
type textarea "/* Button Secondary */"
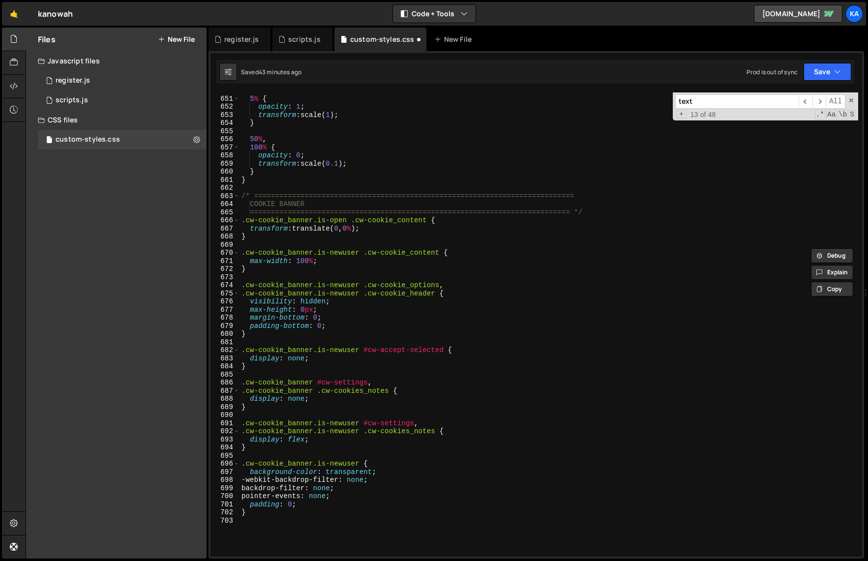
scroll to position [5332, 0]
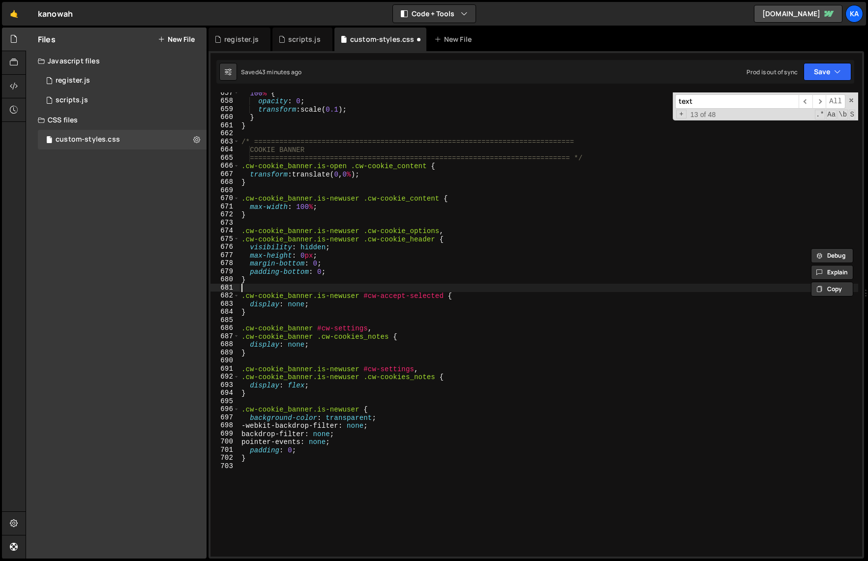
click at [618, 287] on div "100 % { opacity : 0 ; transform : scale( 0.1 ) ; } } /* =======================…" at bounding box center [548, 329] width 618 height 480
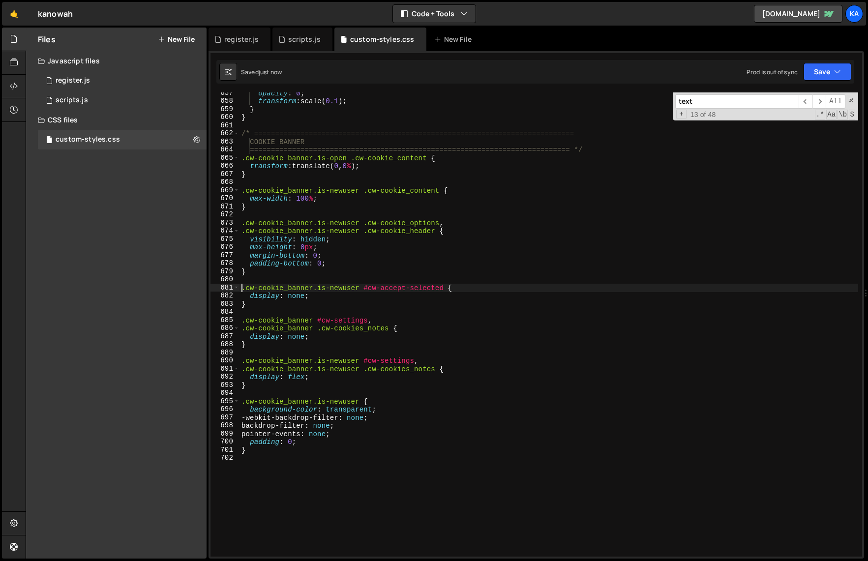
type textarea ".cw-cookie_banner.is-newuser #cw-accept-selected {"
